Goal: Task Accomplishment & Management: Manage account settings

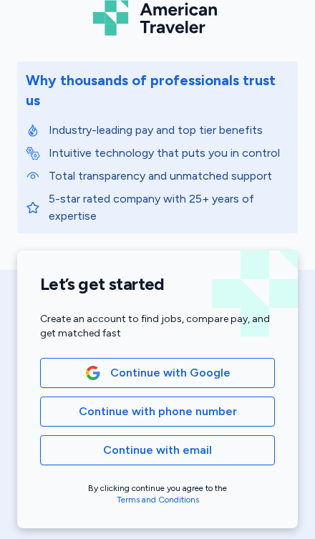
scroll to position [44, 0]
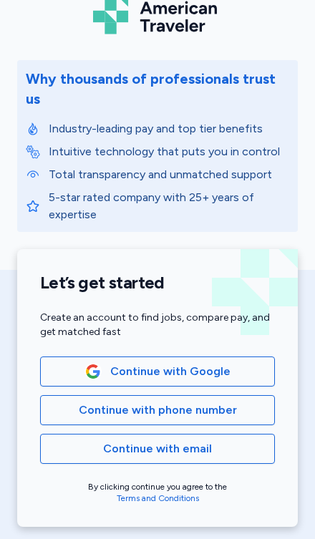
click at [186, 439] on button "Continue with email" at bounding box center [157, 449] width 235 height 30
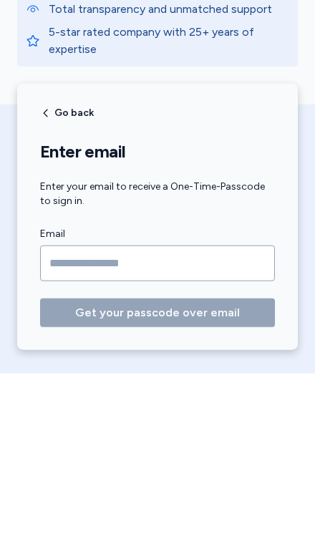
click at [190, 411] on input "Email" at bounding box center [157, 429] width 235 height 36
click at [133, 411] on input "Email" at bounding box center [157, 429] width 235 height 36
click at [127, 411] on input "Email" at bounding box center [157, 429] width 235 height 36
click at [112, 411] on input "Email" at bounding box center [157, 429] width 235 height 36
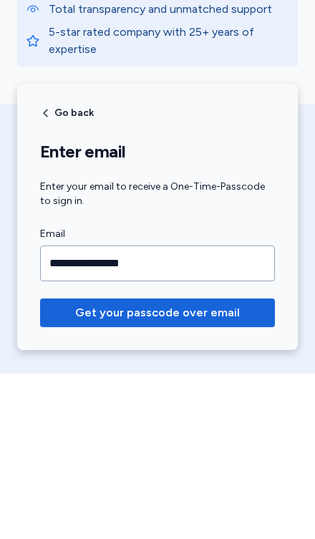
type input "**********"
click at [207, 470] on span "Get your passcode over email" at bounding box center [157, 478] width 165 height 17
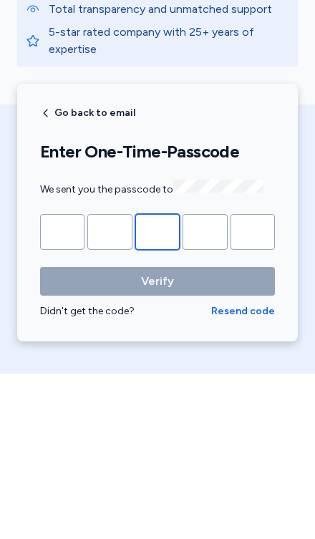
click at [163, 379] on input "Please enter OTP character 3" at bounding box center [157, 397] width 44 height 36
click at [127, 379] on input "Please enter OTP character 2" at bounding box center [109, 397] width 44 height 36
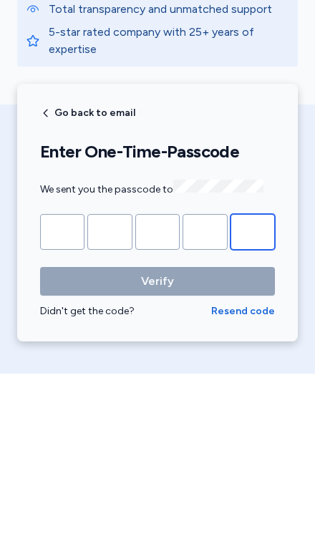
type input "*"
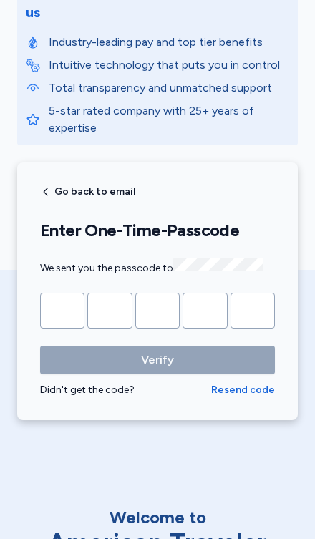
scroll to position [148, 0]
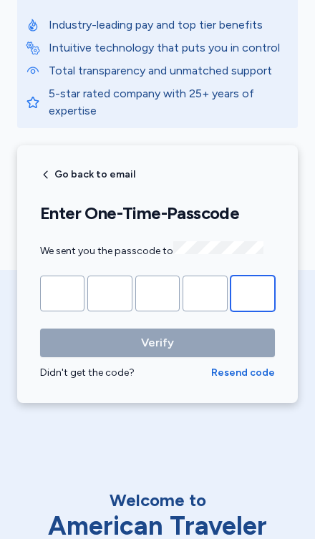
click at [263, 276] on input "Please enter OTP character 5" at bounding box center [252, 294] width 44 height 36
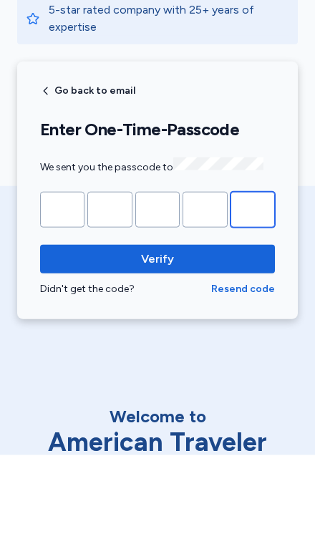
type input "*"
click at [193, 329] on button "Verify" at bounding box center [157, 343] width 235 height 29
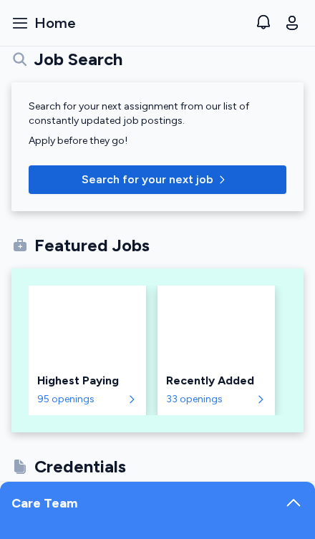
scroll to position [233, 0]
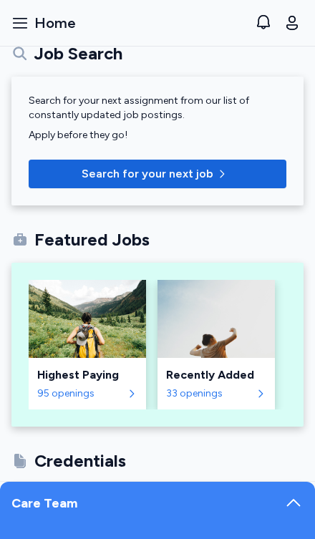
click at [199, 167] on span "Search for your next job" at bounding box center [148, 173] width 132 height 17
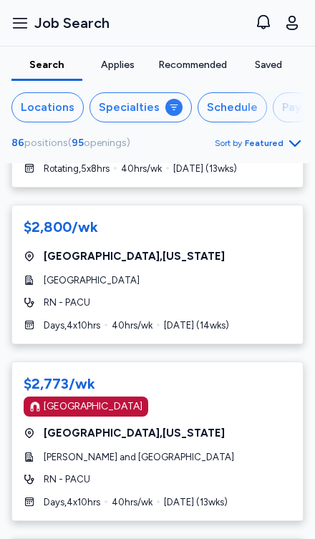
scroll to position [492, 0]
click at [151, 111] on div "Specialties" at bounding box center [129, 107] width 61 height 17
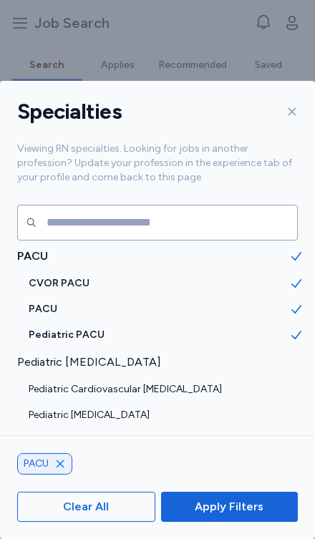
scroll to position [2655, 0]
click at [55, 303] on span "PACU" at bounding box center [159, 310] width 261 height 14
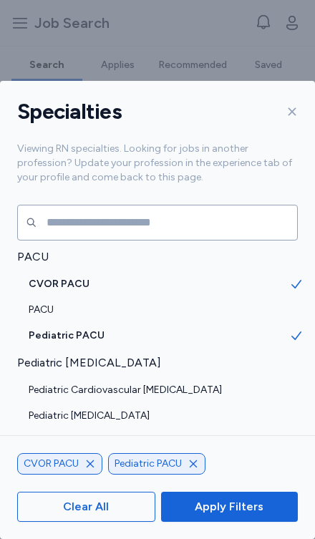
click at [49, 297] on div "PACU" at bounding box center [157, 310] width 315 height 26
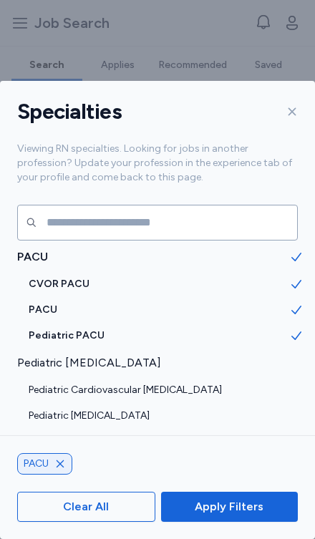
click at [243, 514] on span "Apply Filters" at bounding box center [229, 506] width 69 height 17
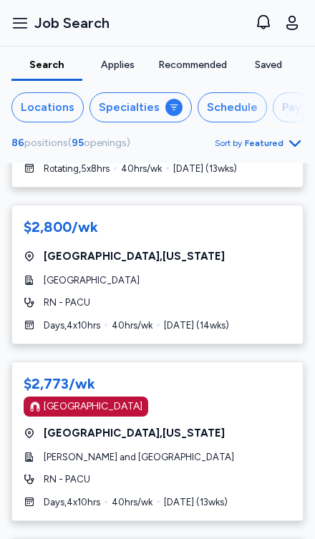
click at [223, 158] on div "Search Applies Recommended Saved Locations Specialties Schedule Pay 86 position…" at bounding box center [157, 105] width 315 height 117
click at [228, 205] on div "$2,800/wk [GEOGRAPHIC_DATA] , [US_STATE][GEOGRAPHIC_DATA] RN - PACU Days , 4 x …" at bounding box center [157, 275] width 292 height 140
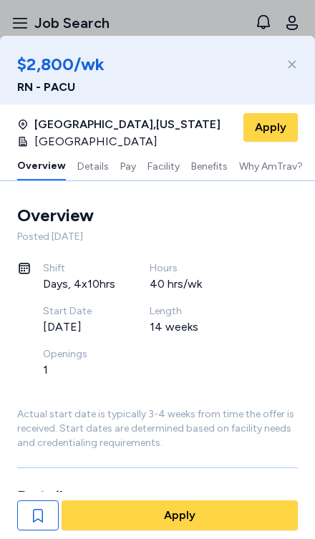
click at [311, 57] on div "$2,800/wk RN - PACU" at bounding box center [157, 70] width 315 height 69
click at [290, 69] on icon at bounding box center [291, 64] width 11 height 11
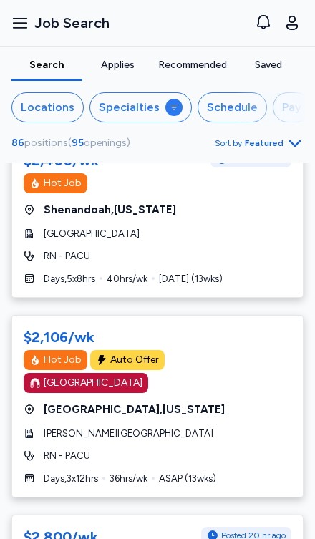
scroll to position [22, 0]
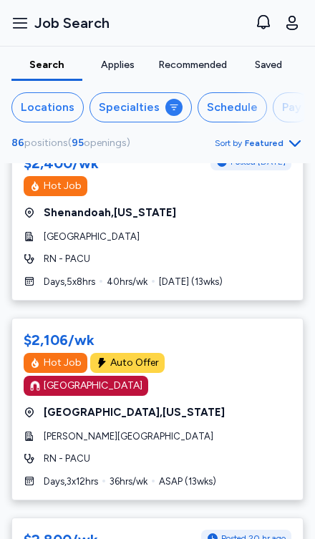
click at [60, 109] on div "Locations" at bounding box center [48, 107] width 54 height 17
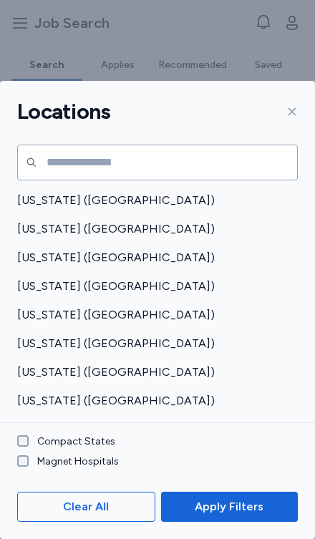
click at [117, 81] on div "Locations" at bounding box center [157, 112] width 315 height 62
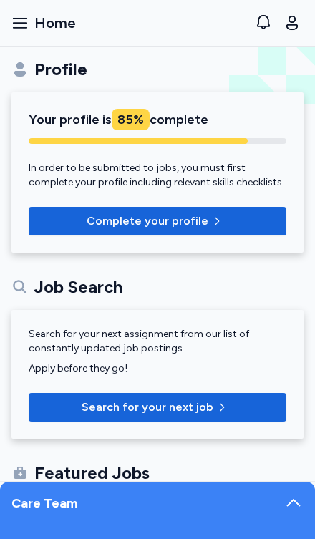
click at [21, 9] on button "Open sidebar Home" at bounding box center [44, 22] width 76 height 31
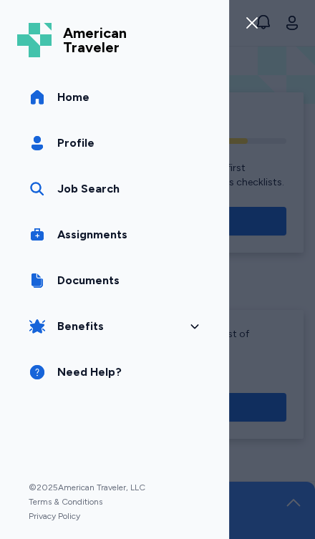
click at [85, 139] on span "Profile" at bounding box center [75, 143] width 37 height 17
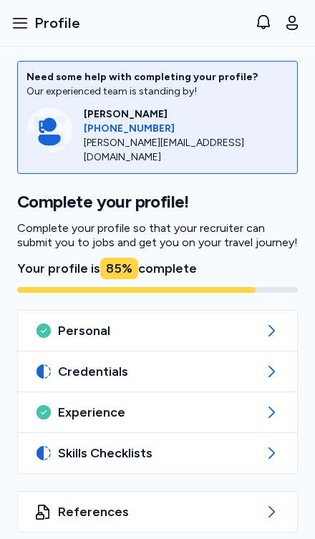
scroll to position [2, 0]
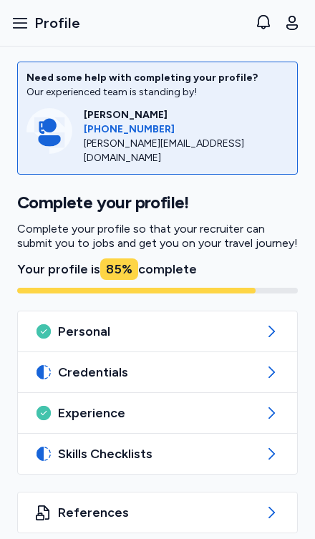
click at [271, 445] on icon at bounding box center [271, 453] width 17 height 17
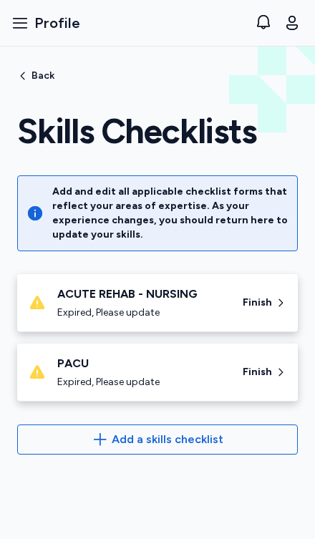
click at [270, 365] on span "Finish" at bounding box center [257, 372] width 29 height 14
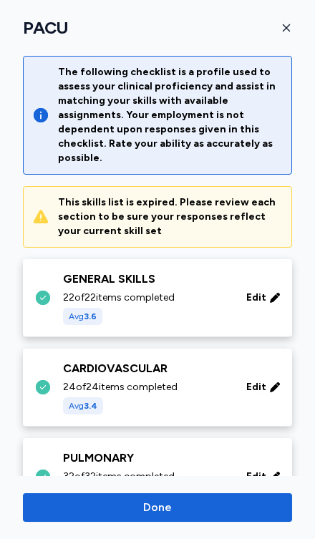
click at [276, 293] on icon at bounding box center [274, 297] width 9 height 9
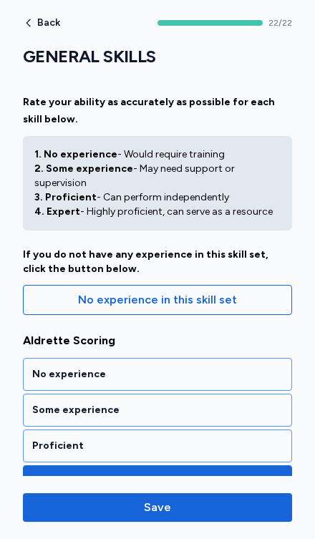
click at [188, 439] on div "Proficient" at bounding box center [157, 446] width 251 height 14
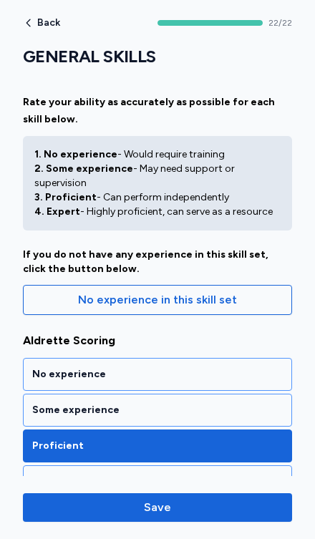
click at [185, 465] on div "Expert" at bounding box center [157, 481] width 269 height 33
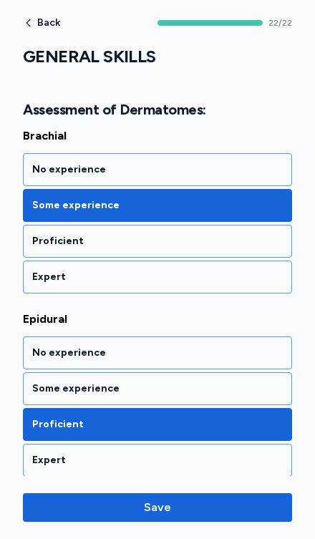
scroll to position [603, 0]
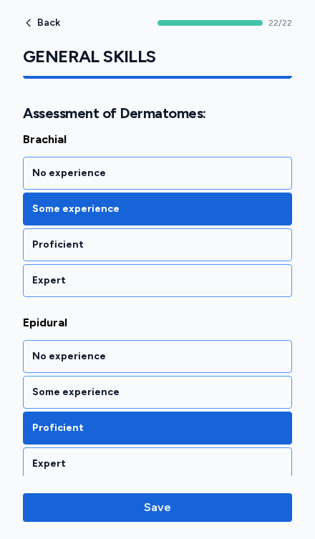
click at [110, 238] on div "Proficient" at bounding box center [157, 245] width 251 height 14
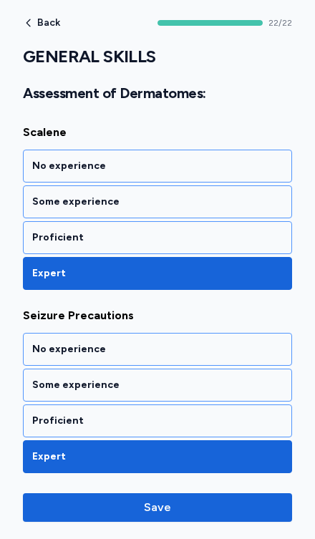
scroll to position [3911, 0]
click at [173, 509] on span "Save" at bounding box center [157, 507] width 246 height 17
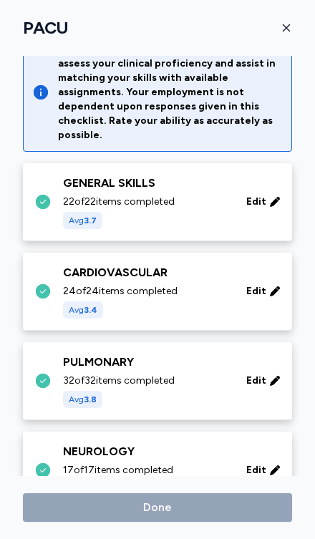
scroll to position [41, 0]
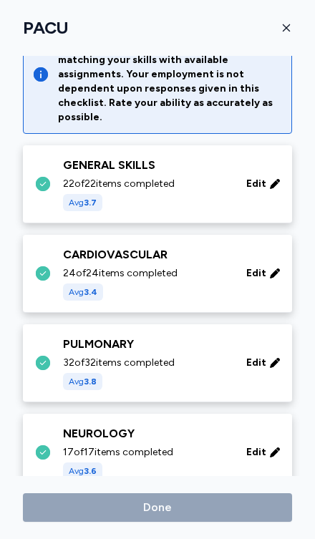
click at [234, 276] on div "CARDIOVASCULAR 24 of 24 items completed Avg 3.4 Edit" at bounding box center [160, 273] width 252 height 54
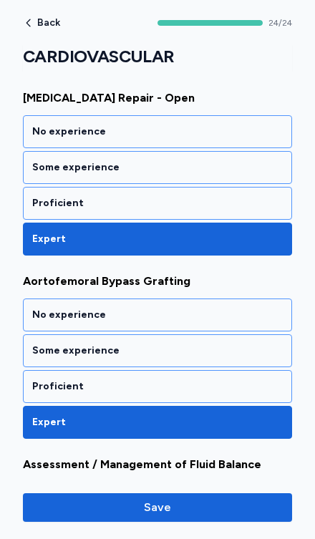
click at [161, 507] on span "Save" at bounding box center [157, 507] width 27 height 17
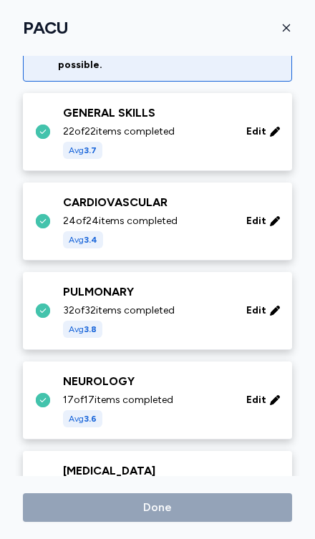
scroll to position [107, 0]
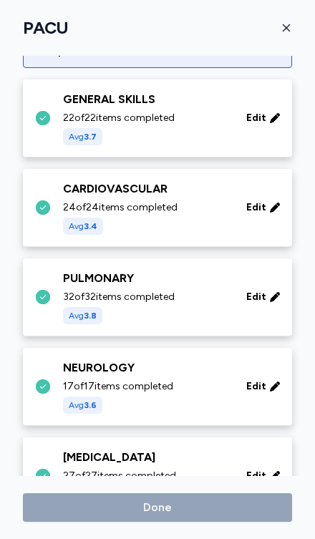
click at [277, 290] on icon at bounding box center [274, 297] width 11 height 14
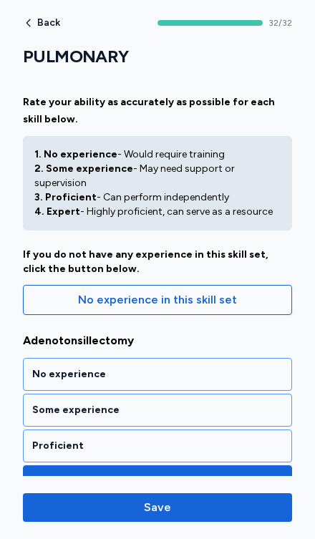
click at [163, 510] on span "Save" at bounding box center [157, 507] width 27 height 17
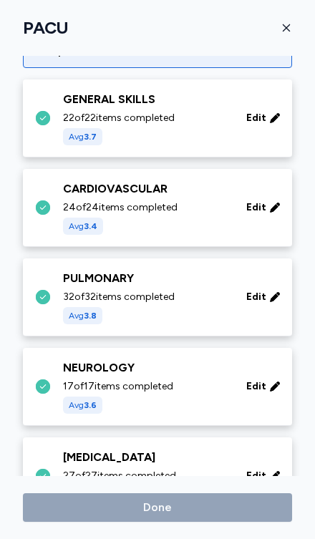
click at [237, 379] on div "NEUROLOGY 17 of 17 items completed Avg 3.6 Edit" at bounding box center [160, 386] width 252 height 54
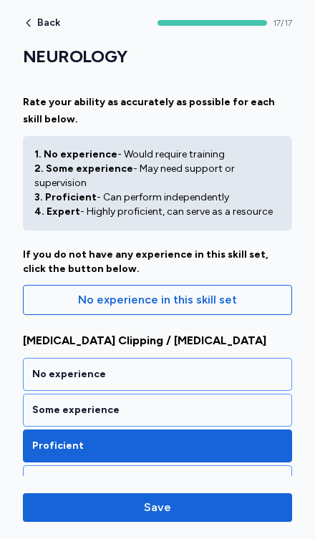
click at [174, 507] on span "Save" at bounding box center [157, 507] width 246 height 17
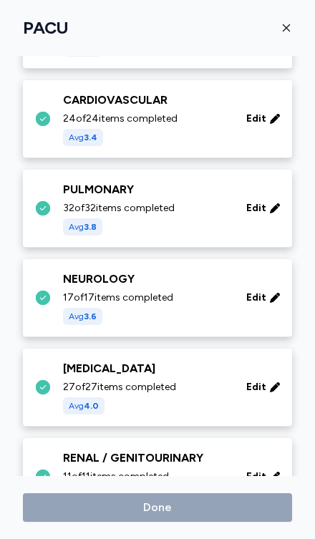
scroll to position [197, 0]
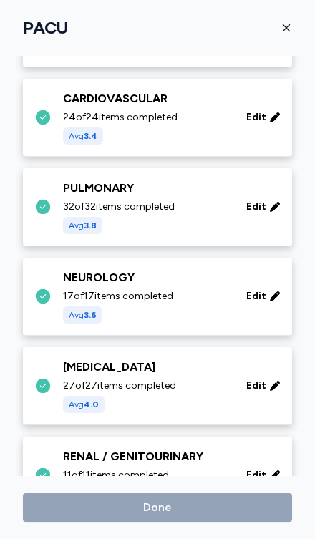
click at [218, 379] on div "27 of 27 items completed Avg 4.0" at bounding box center [146, 396] width 166 height 34
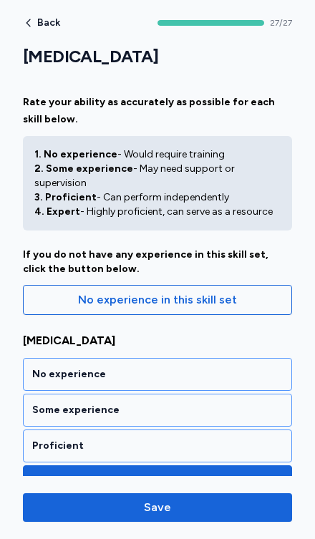
click at [167, 520] on button "Save" at bounding box center [157, 507] width 269 height 29
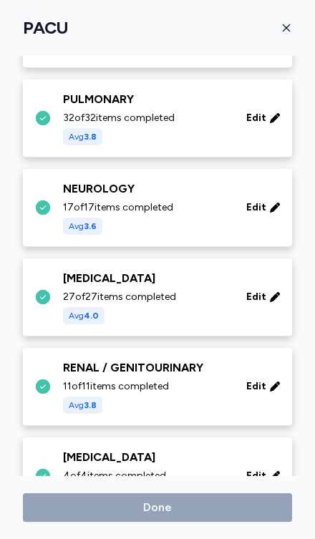
scroll to position [288, 0]
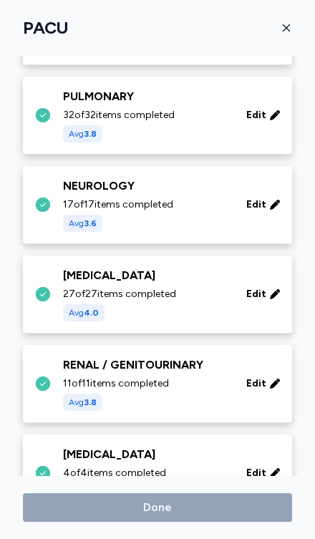
click at [246, 371] on div "Edit" at bounding box center [263, 384] width 46 height 26
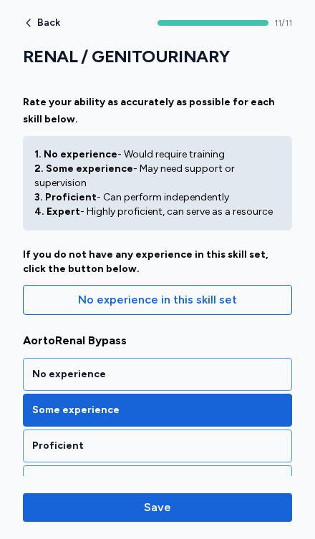
click at [171, 504] on span "Save" at bounding box center [157, 507] width 246 height 17
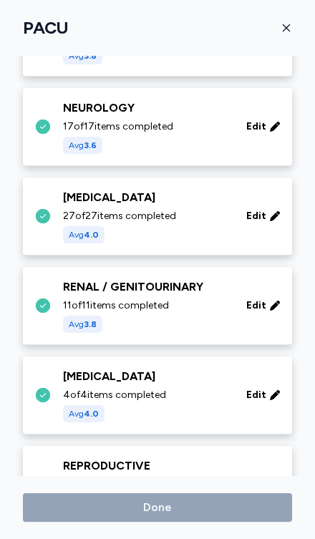
scroll to position [368, 0]
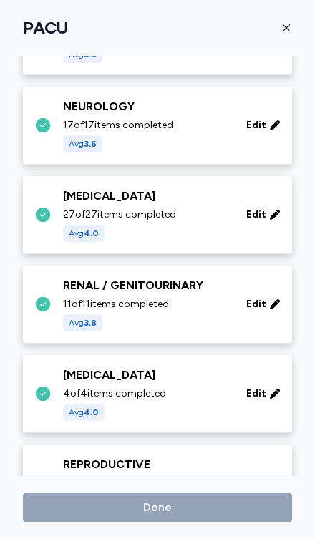
click at [237, 372] on div "[MEDICAL_DATA] 4 of 4 items completed Avg 4.0 Edit" at bounding box center [160, 393] width 252 height 54
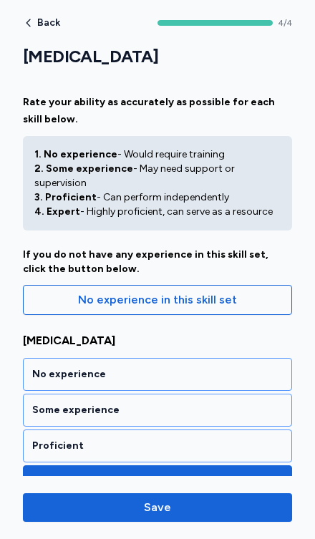
click at [165, 515] on span "Save" at bounding box center [157, 507] width 27 height 17
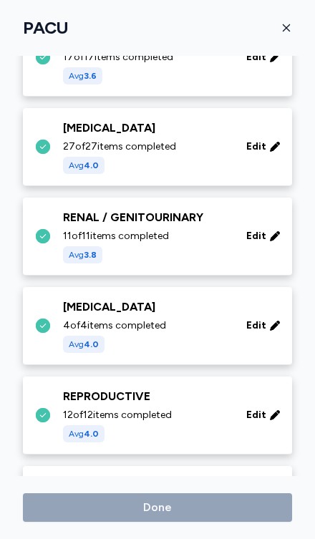
scroll to position [448, 0]
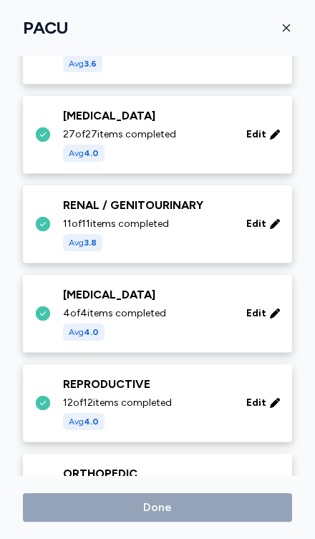
click at [245, 390] on div "Edit" at bounding box center [263, 403] width 46 height 26
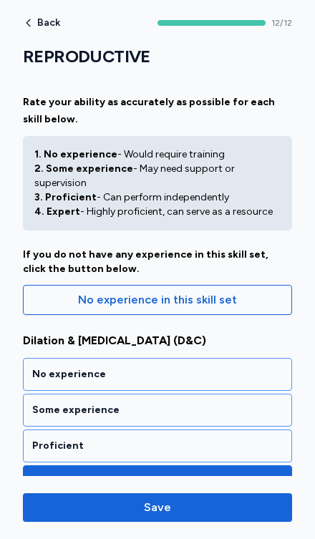
click at [168, 512] on span "Save" at bounding box center [157, 507] width 27 height 17
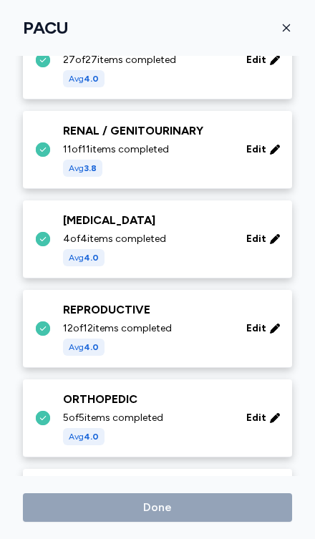
scroll to position [545, 0]
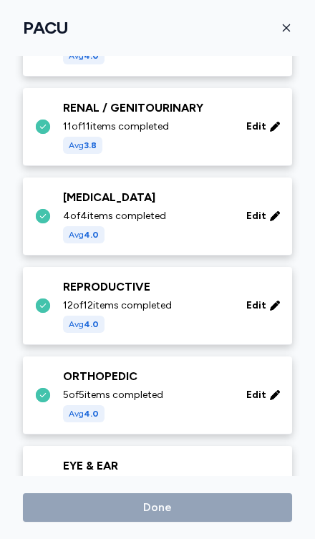
click at [219, 388] on div "5 of 5 items completed Avg 4.0" at bounding box center [146, 405] width 166 height 34
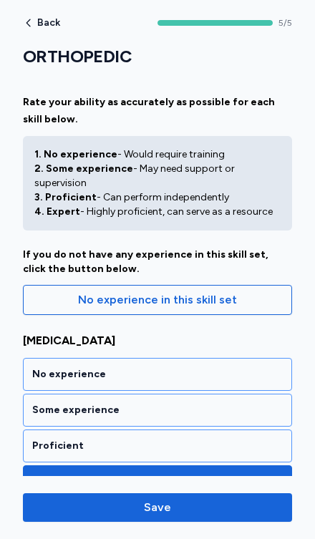
click at [171, 520] on button "Save" at bounding box center [157, 507] width 269 height 29
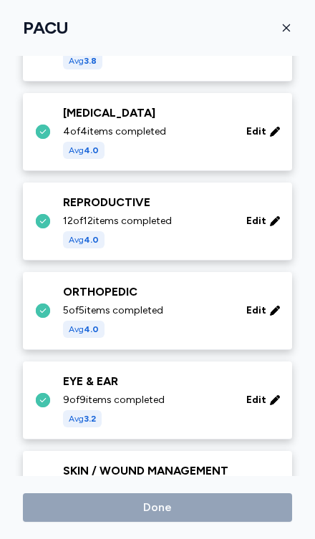
scroll to position [643, 0]
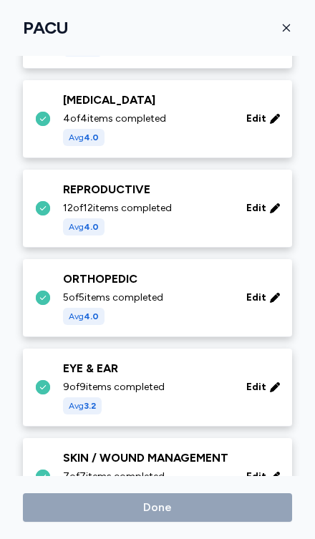
click at [216, 380] on div "9 of 9 items completed Avg 3.2" at bounding box center [146, 397] width 166 height 34
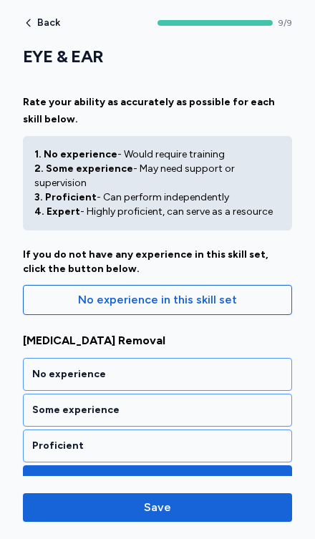
click at [162, 508] on span "Save" at bounding box center [157, 507] width 27 height 17
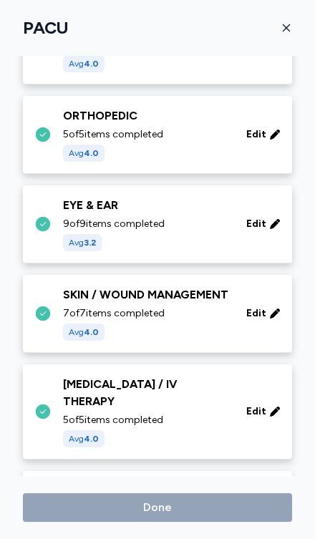
scroll to position [807, 0]
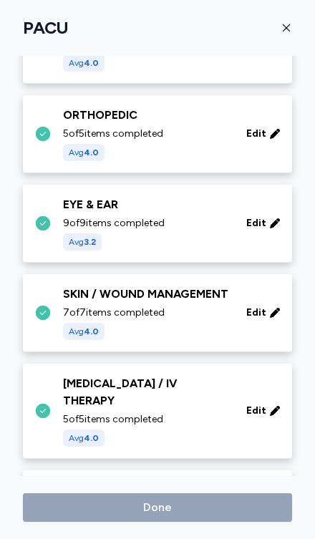
click at [239, 295] on div "SKIN / WOUND MANAGEMENT 7 of 7 items completed Avg 4.0 Edit" at bounding box center [160, 313] width 252 height 54
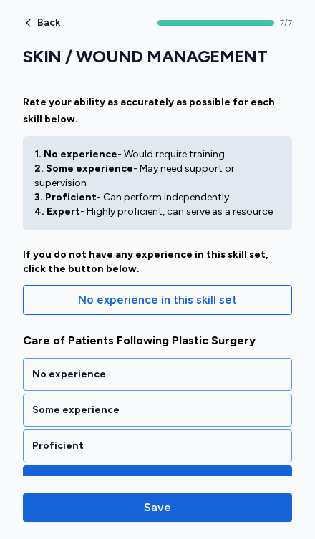
click at [167, 508] on span "Save" at bounding box center [157, 507] width 27 height 17
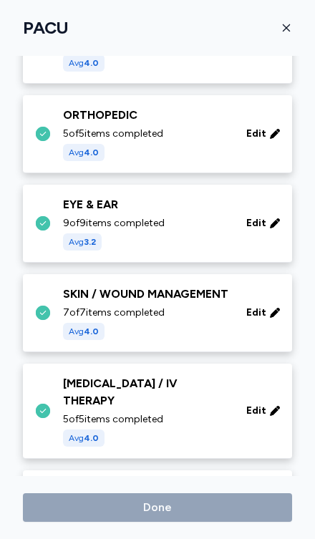
click at [235, 381] on div "[MEDICAL_DATA] / IV THERAPY 5 of 5 items completed Avg 4.0 Edit" at bounding box center [160, 411] width 252 height 72
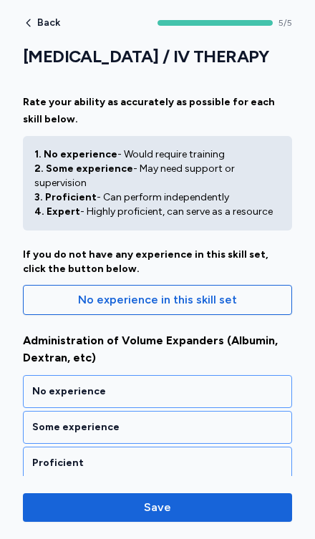
click at [161, 504] on span "Save" at bounding box center [157, 507] width 27 height 17
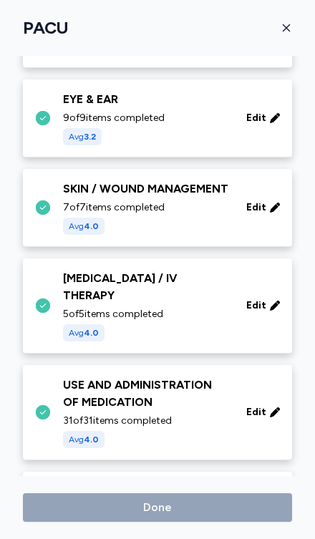
scroll to position [927, 0]
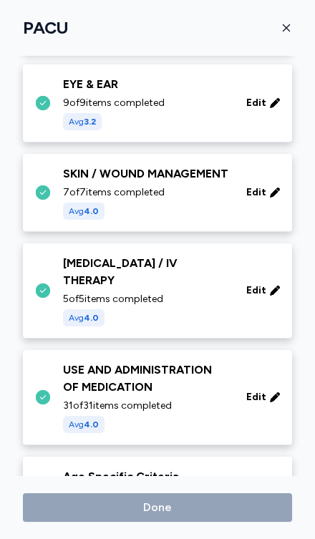
click at [205, 399] on div "31 of 31 items completed Avg 4.0" at bounding box center [146, 416] width 166 height 34
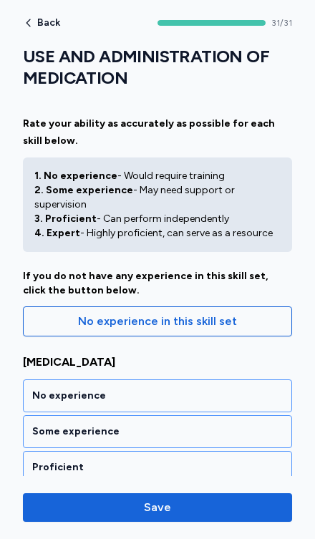
click at [168, 510] on span "Save" at bounding box center [157, 507] width 27 height 17
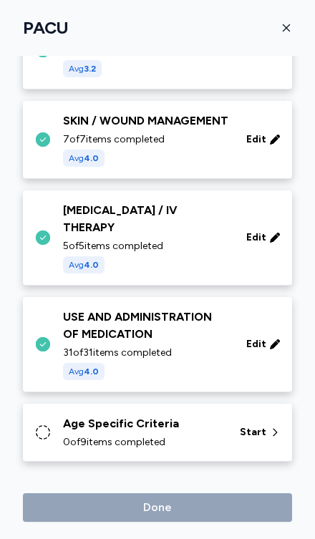
scroll to position [948, 0]
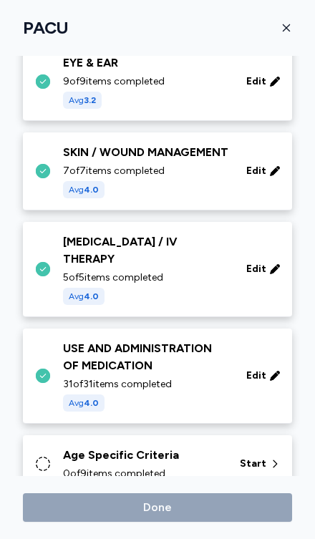
click at [190, 447] on div "Age Specific Criteria" at bounding box center [143, 455] width 160 height 17
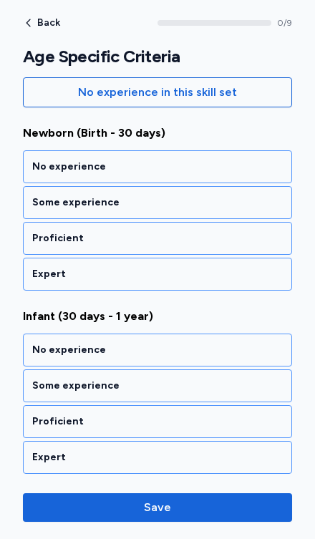
scroll to position [208, 0]
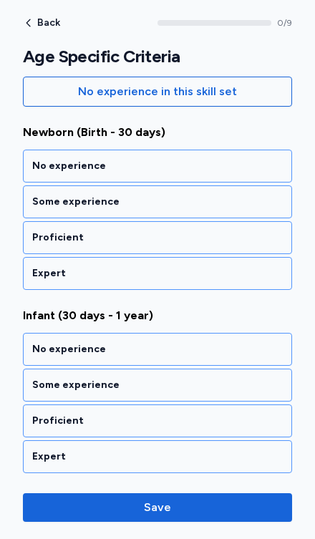
click at [130, 342] on div "No experience" at bounding box center [157, 349] width 251 height 14
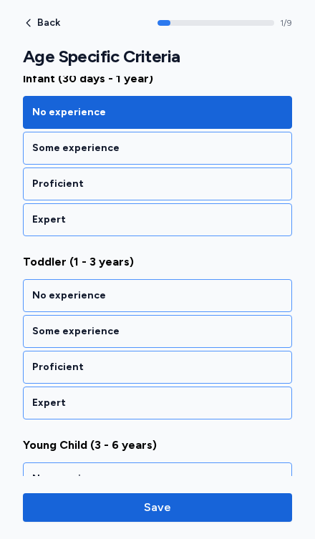
scroll to position [492, 0]
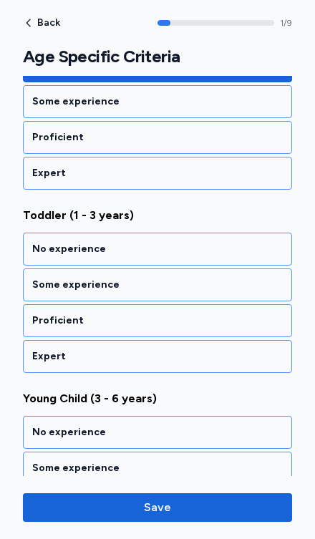
click at [169, 452] on div "Some experience" at bounding box center [157, 468] width 269 height 33
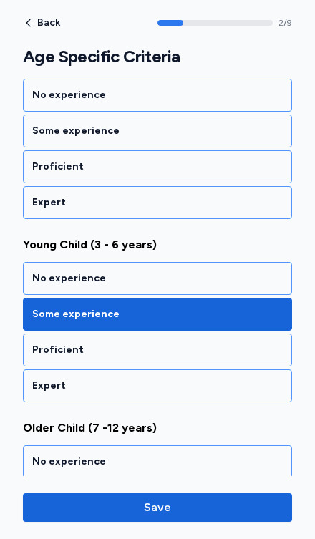
scroll to position [858, 0]
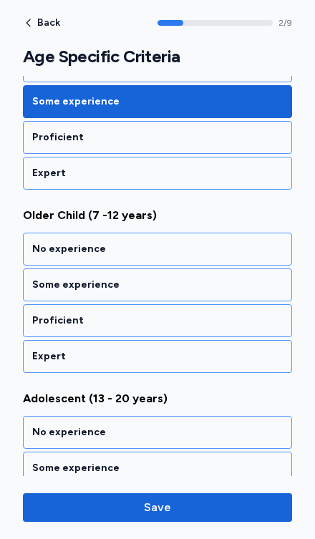
click at [155, 278] on div "Some experience" at bounding box center [157, 285] width 251 height 14
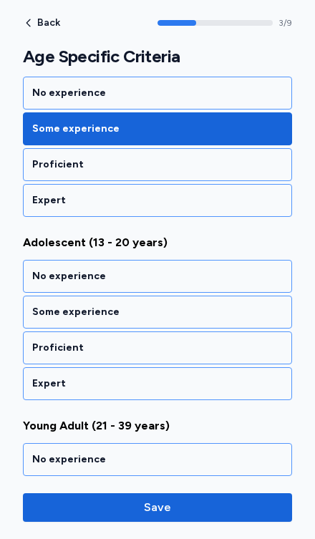
scroll to position [1041, 0]
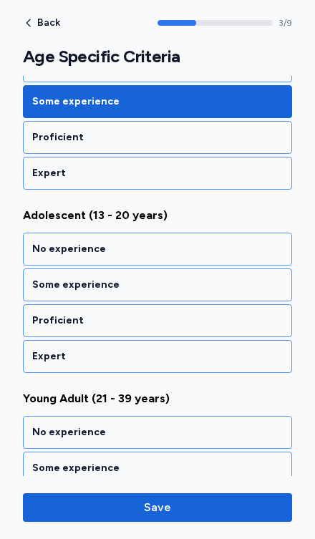
click at [125, 313] on div "Proficient" at bounding box center [157, 320] width 251 height 14
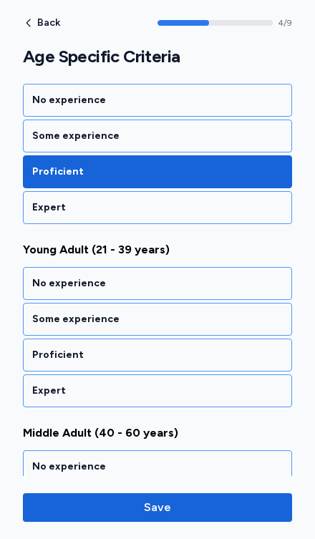
scroll to position [1225, 0]
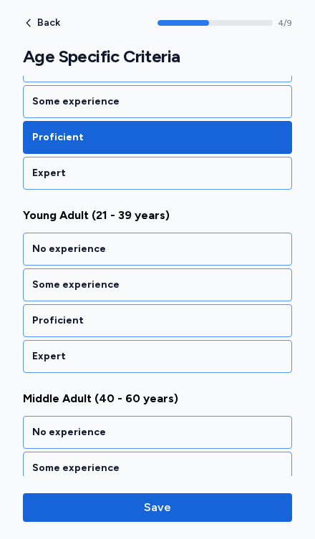
click at [115, 313] on div "Proficient" at bounding box center [157, 320] width 251 height 14
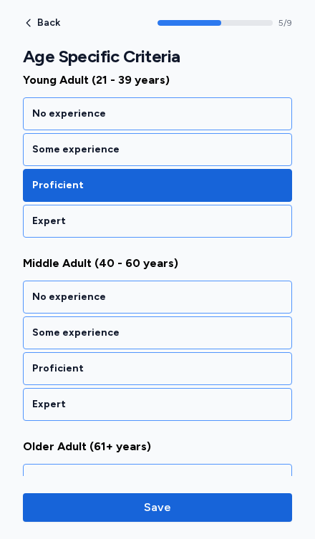
scroll to position [1408, 0]
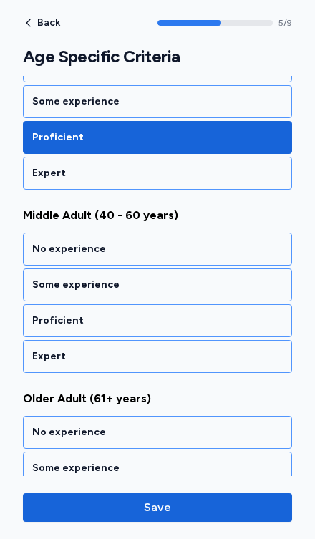
click at [126, 313] on div "Proficient" at bounding box center [157, 320] width 251 height 14
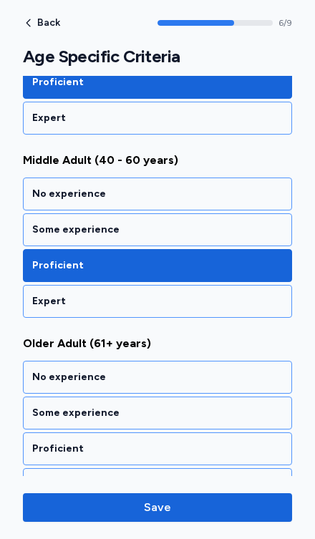
scroll to position [1477, 0]
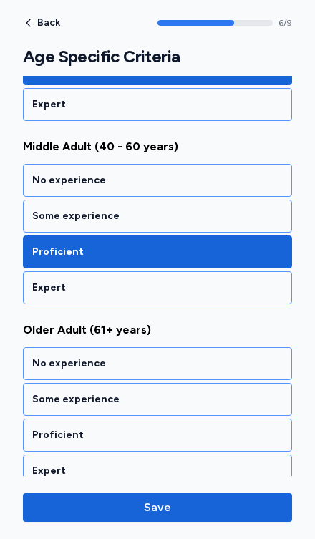
click at [128, 428] on div "Proficient" at bounding box center [157, 435] width 251 height 14
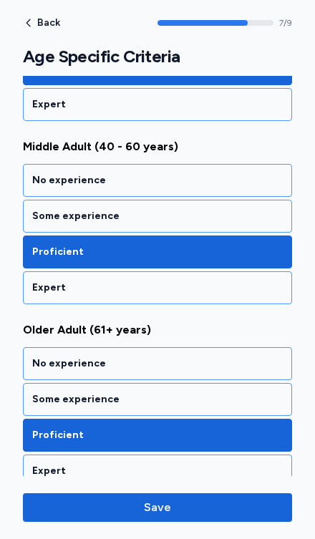
click at [203, 510] on span "Save" at bounding box center [157, 507] width 246 height 17
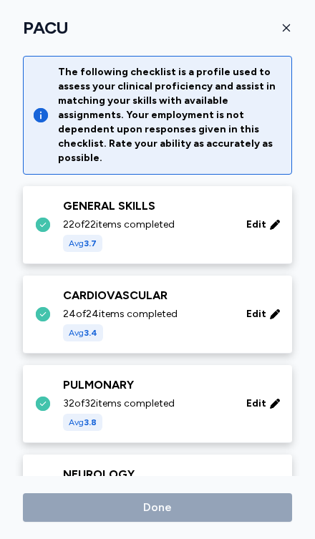
scroll to position [948, 0]
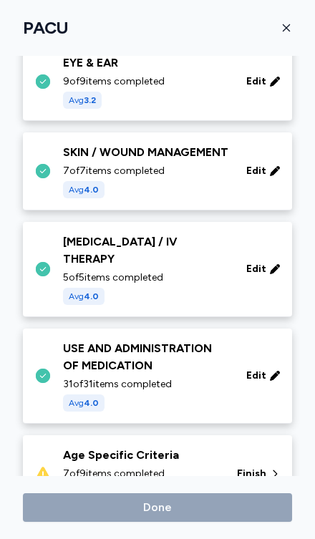
click at [259, 467] on span "Finish" at bounding box center [251, 474] width 29 height 14
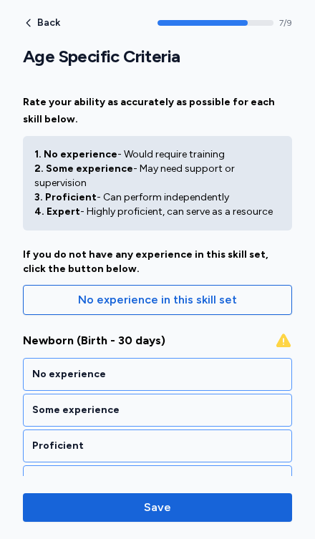
click at [168, 367] on div "No experience" at bounding box center [157, 374] width 251 height 14
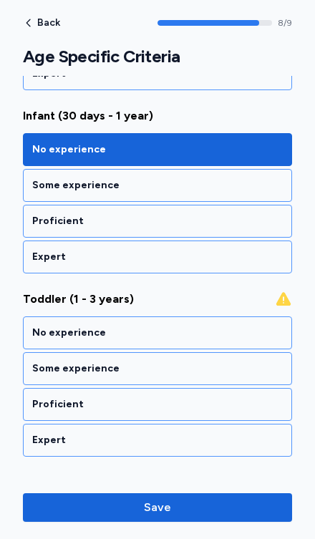
scroll to position [492, 0]
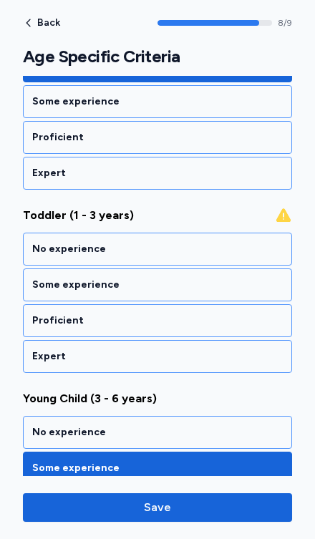
click at [165, 242] on div "No experience" at bounding box center [157, 249] width 251 height 14
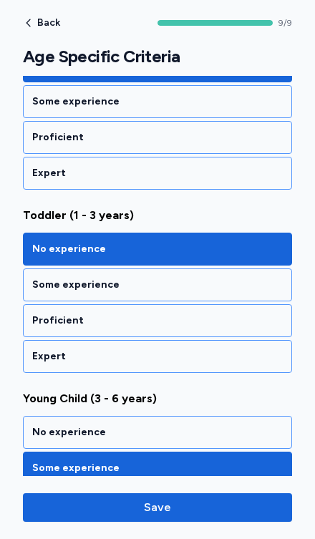
click at [165, 512] on span "Save" at bounding box center [157, 507] width 27 height 17
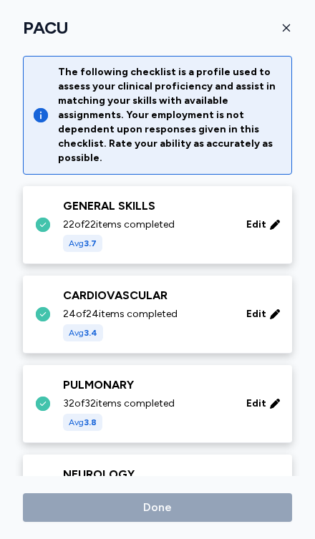
scroll to position [948, 0]
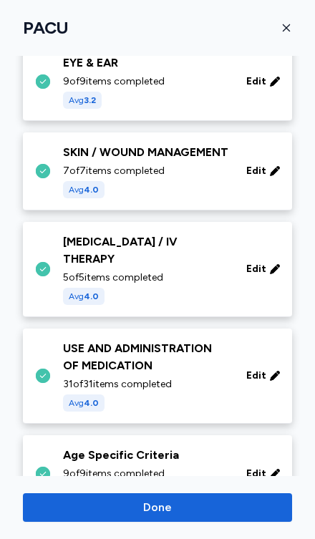
click at [173, 515] on span "Done" at bounding box center [157, 507] width 246 height 17
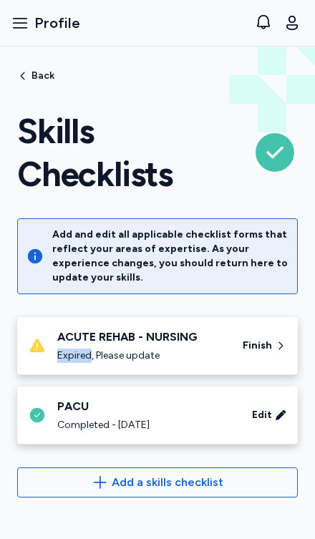
click at [210, 365] on div "ACUTE REHAB - NURSING Expired, Please update Finish" at bounding box center [157, 346] width 281 height 58
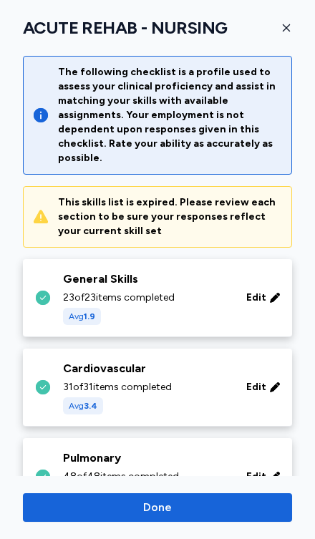
click at [288, 19] on button "button" at bounding box center [286, 27] width 11 height 21
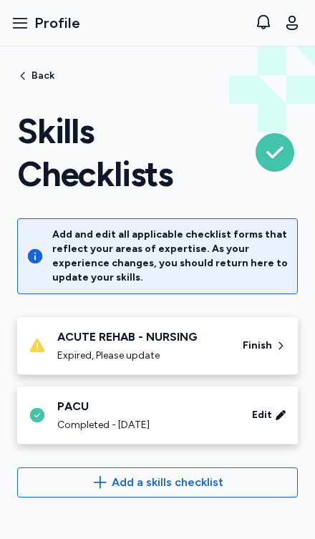
click at [15, 79] on div "Skills Checklists Back" at bounding box center [157, 70] width 315 height 46
click at [32, 81] on span "Back" at bounding box center [42, 76] width 23 height 10
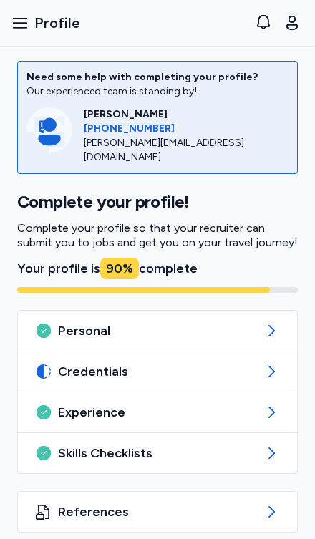
scroll to position [2, 0]
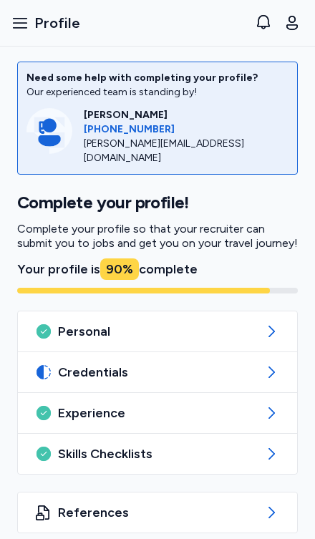
click at [72, 504] on span "References" at bounding box center [157, 512] width 199 height 17
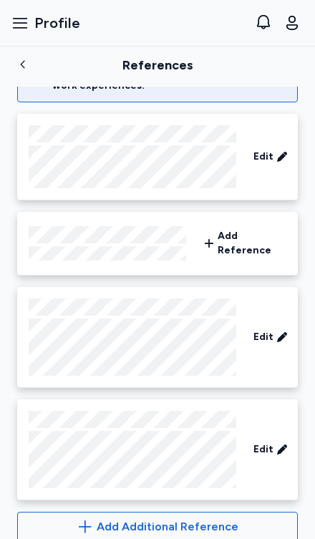
scroll to position [129, 0]
